Goal: Check status: Check status

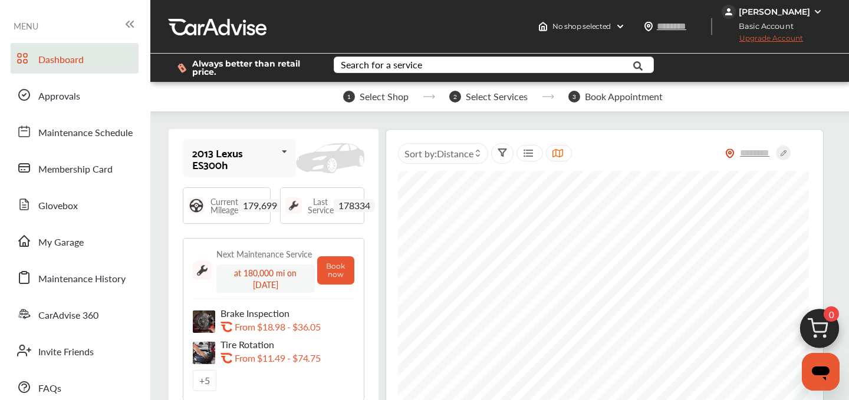
click at [766, 39] on span "Upgrade Account" at bounding box center [761, 41] width 81 height 15
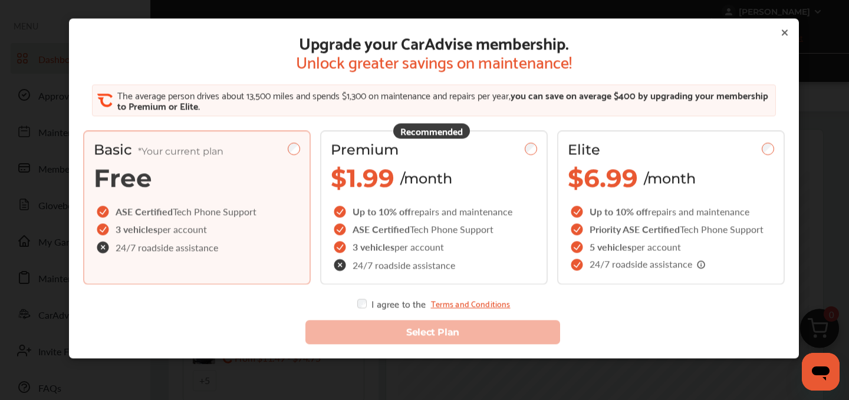
click at [787, 34] on icon at bounding box center [784, 32] width 9 height 9
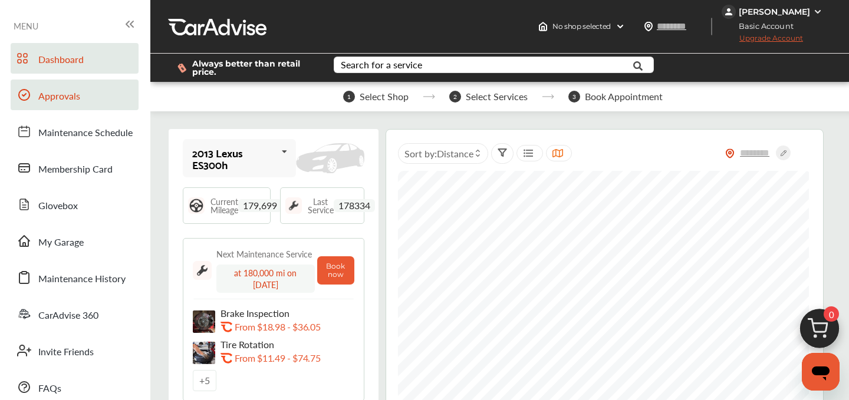
click at [57, 97] on span "Approvals" at bounding box center [59, 96] width 42 height 15
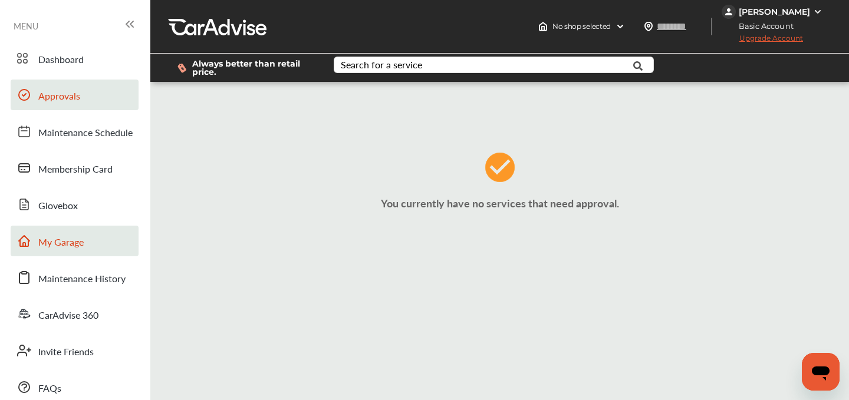
click at [65, 233] on link "My Garage" at bounding box center [75, 241] width 128 height 31
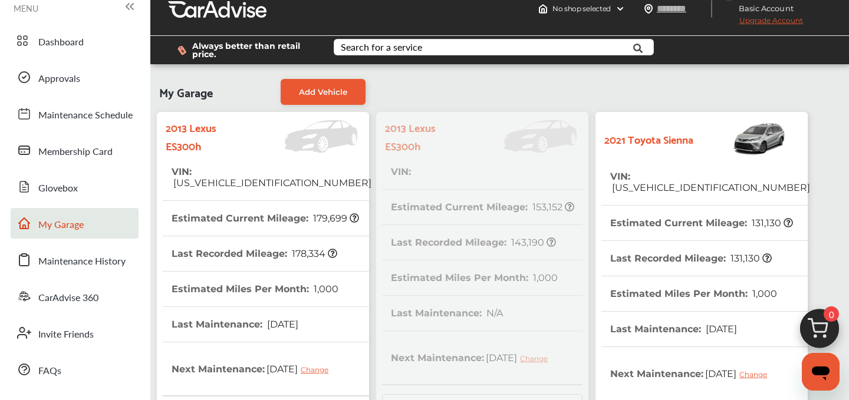
scroll to position [352, 0]
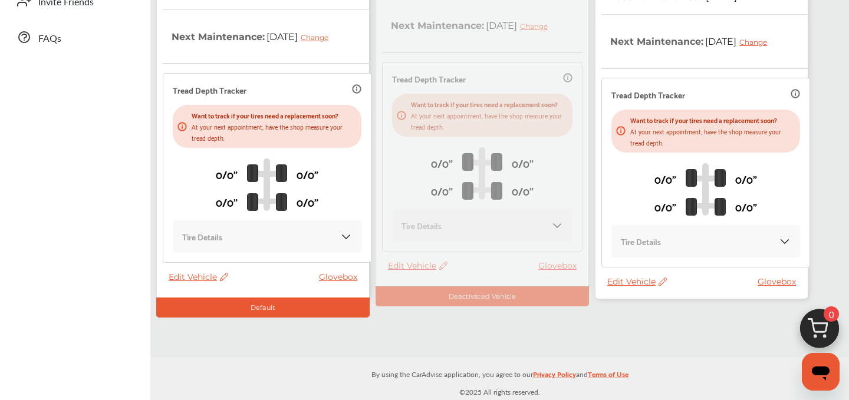
click at [629, 283] on span "Edit Vehicle" at bounding box center [637, 281] width 60 height 11
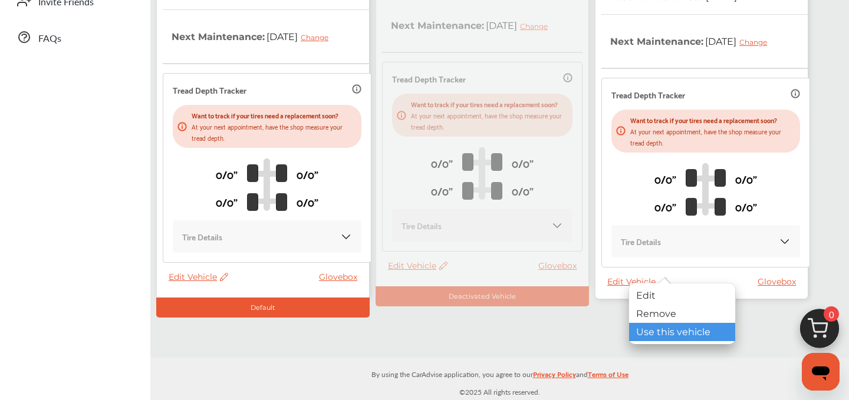
click at [649, 331] on div "Use this vehicle" at bounding box center [682, 332] width 106 height 18
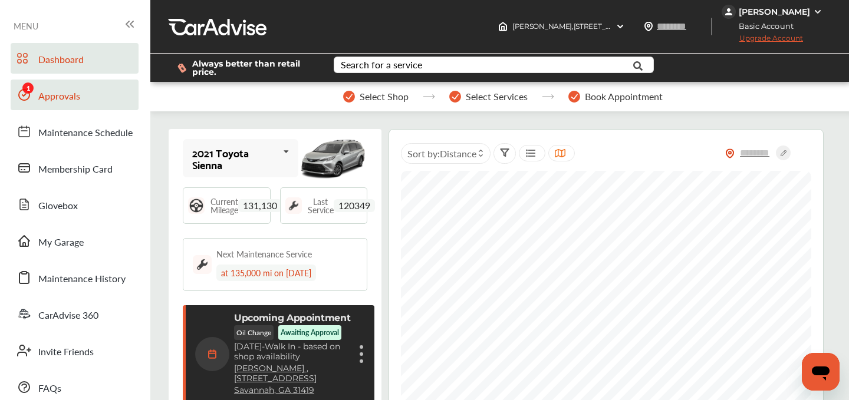
click at [90, 92] on link "Approvals" at bounding box center [75, 95] width 128 height 31
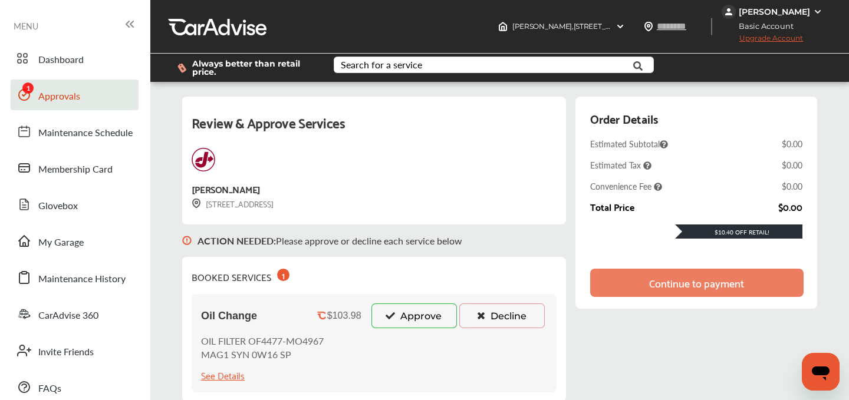
scroll to position [149, 0]
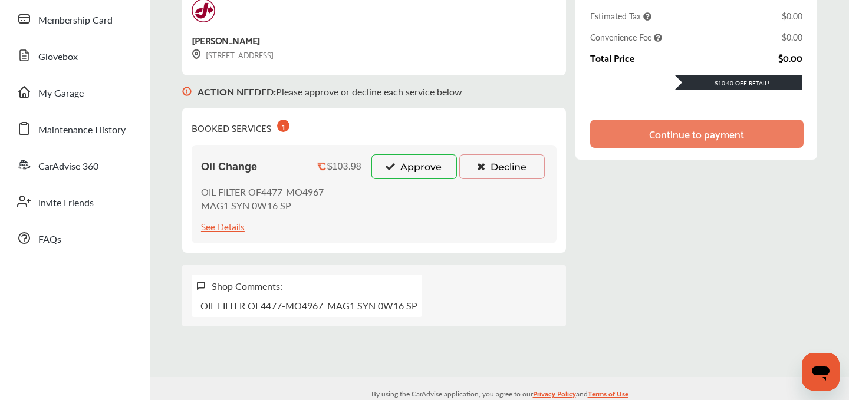
click at [428, 172] on button "Approve" at bounding box center [413, 166] width 85 height 25
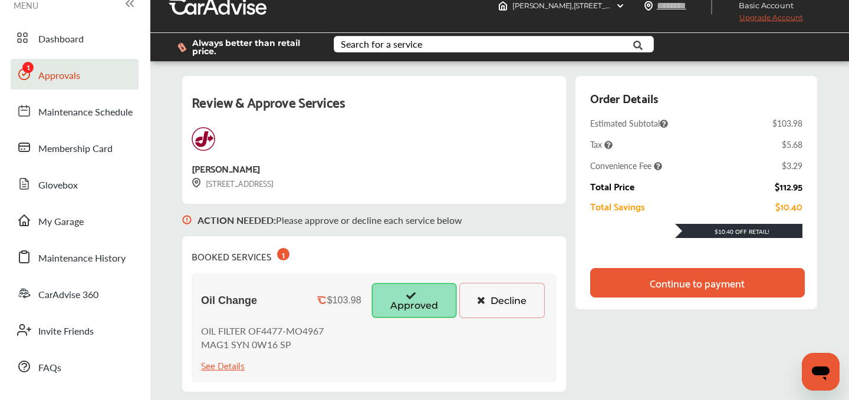
scroll to position [0, 0]
